Goal: Information Seeking & Learning: Learn about a topic

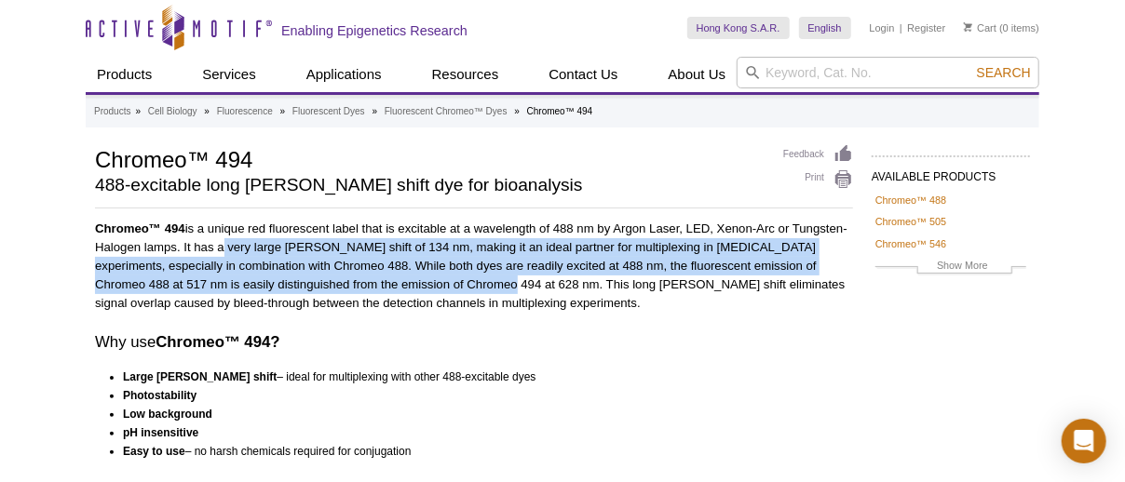
drag, startPoint x: 225, startPoint y: 251, endPoint x: 441, endPoint y: 286, distance: 218.8
click at [441, 286] on p "Chromeo™ 494 is a unique red fluorescent label that is excitable at a wavelengt…" at bounding box center [474, 266] width 758 height 93
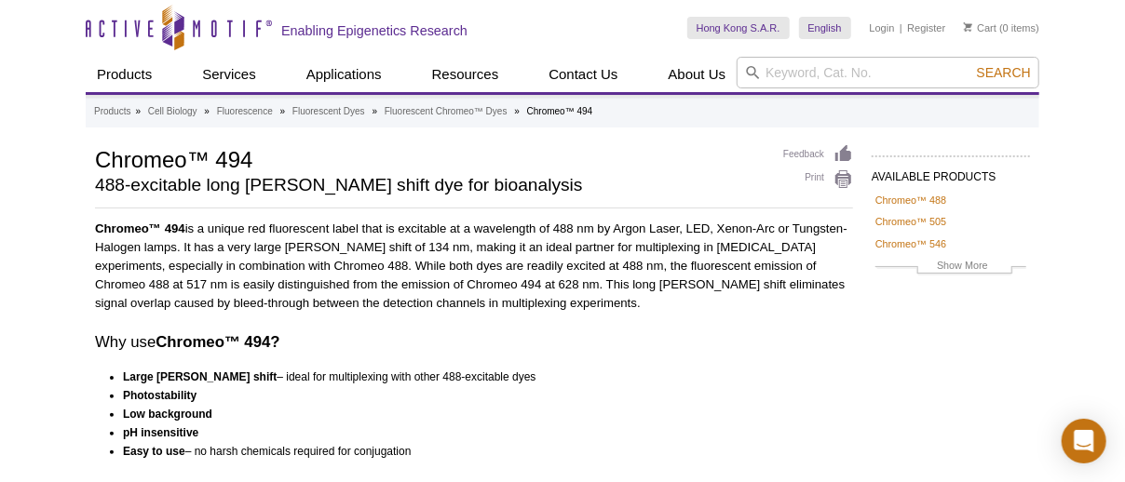
click at [491, 320] on div "Chromeo™ 494 is a unique red fluorescent label that is excitable at a wavelengt…" at bounding box center [474, 455] width 758 height 471
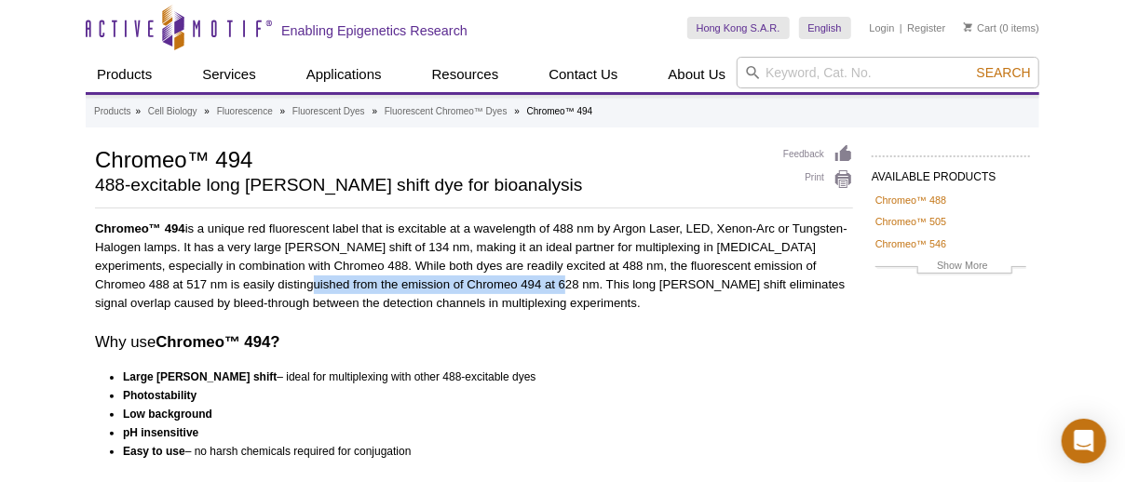
drag, startPoint x: 235, startPoint y: 285, endPoint x: 492, endPoint y: 278, distance: 257.1
click at [492, 278] on p "Chromeo™ 494 is a unique red fluorescent label that is excitable at a wavelengt…" at bounding box center [474, 266] width 758 height 93
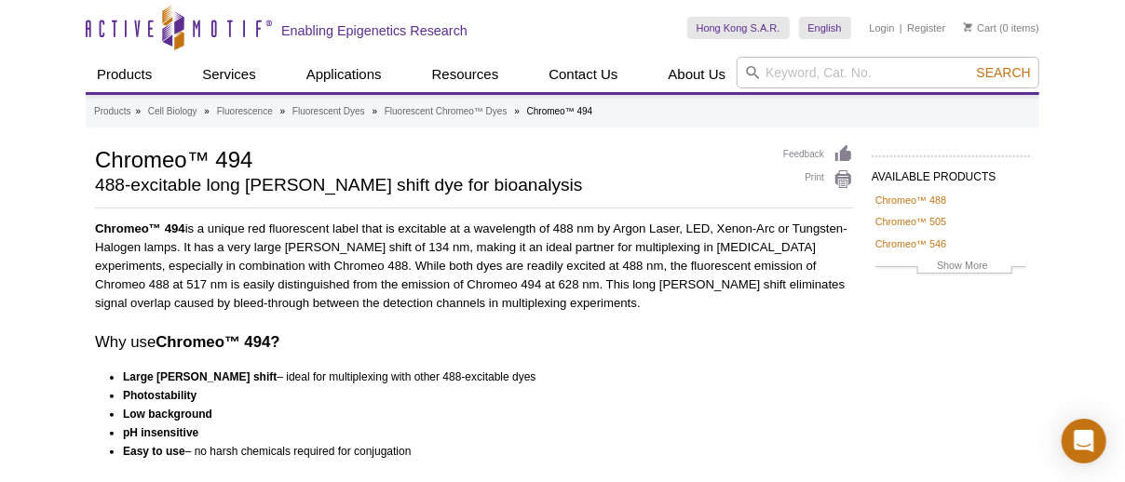
click at [504, 298] on p "Chromeo™ 494 is a unique red fluorescent label that is excitable at a wavelengt…" at bounding box center [474, 266] width 758 height 93
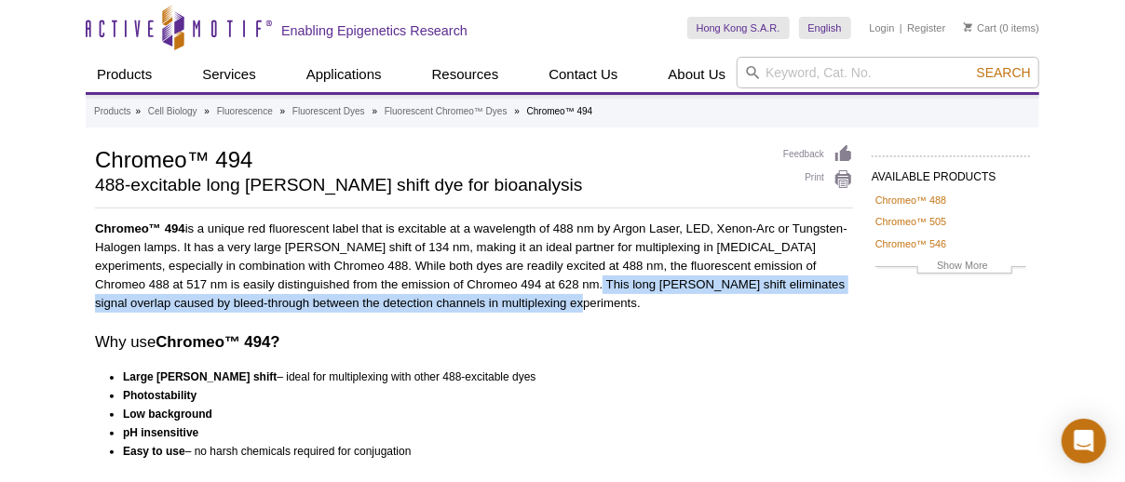
drag, startPoint x: 526, startPoint y: 286, endPoint x: 667, endPoint y: 296, distance: 141.0
click at [667, 296] on p "Chromeo™ 494 is a unique red fluorescent label that is excitable at a wavelengt…" at bounding box center [474, 266] width 758 height 93
